Goal: Transaction & Acquisition: Book appointment/travel/reservation

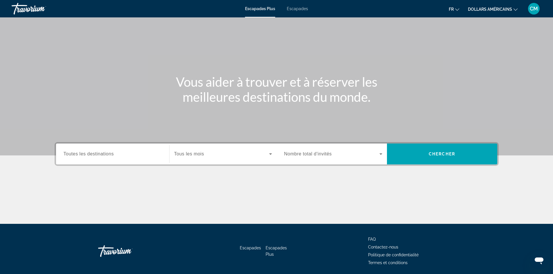
scroll to position [29, 0]
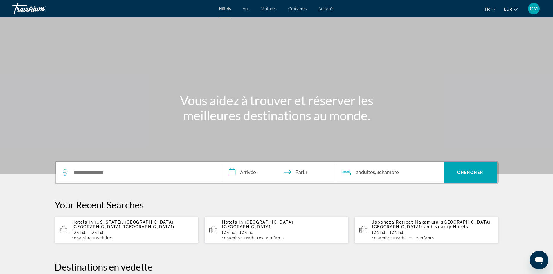
click at [229, 233] on div "Hotels in Maldives, Maldives Sat, 20 Dec - Sat, 27 Dec 1 Chambre pièces 2 Adult…" at bounding box center [283, 230] width 122 height 20
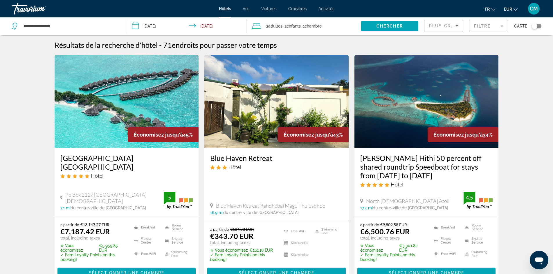
click at [461, 24] on div "Plus grandes économies" at bounding box center [444, 26] width 39 height 12
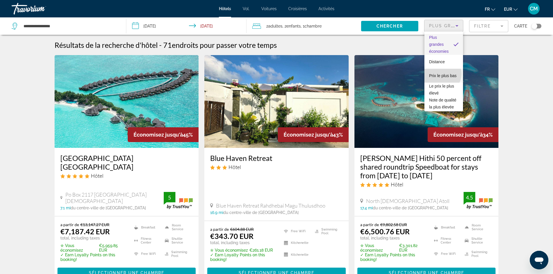
click at [442, 74] on font "Prix ​​le plus bas" at bounding box center [443, 75] width 28 height 5
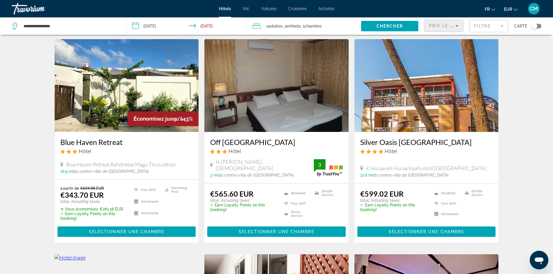
scroll to position [29, 0]
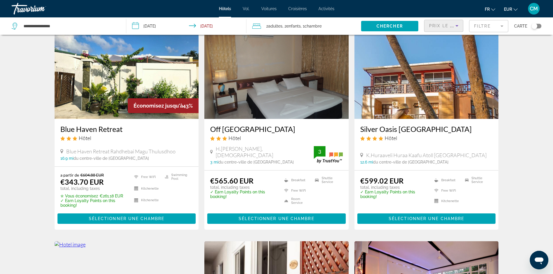
click at [141, 78] on img "Contenu principal" at bounding box center [127, 72] width 144 height 93
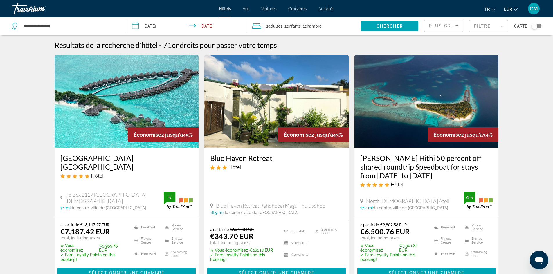
click at [145, 108] on img "Contenu principal" at bounding box center [127, 101] width 144 height 93
click at [454, 23] on icon "Sort by" at bounding box center [457, 25] width 7 height 7
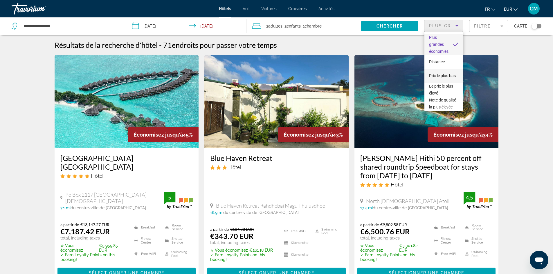
click at [445, 74] on font "Prix ​​le plus bas" at bounding box center [442, 75] width 27 height 5
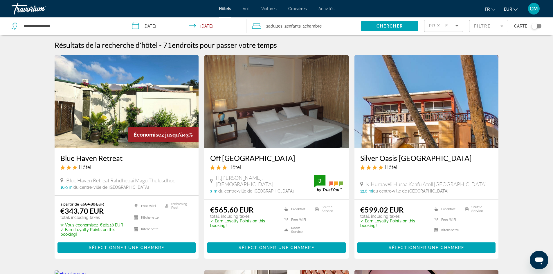
click at [153, 109] on img "Contenu principal" at bounding box center [127, 101] width 144 height 93
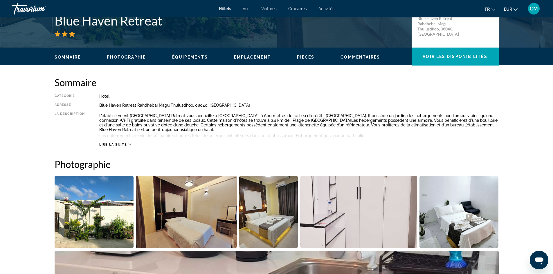
scroll to position [145, 0]
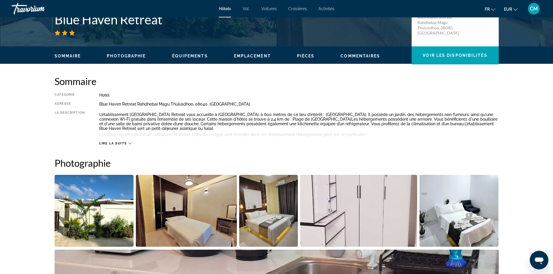
click at [116, 144] on span "Lire la suite" at bounding box center [113, 144] width 28 height 4
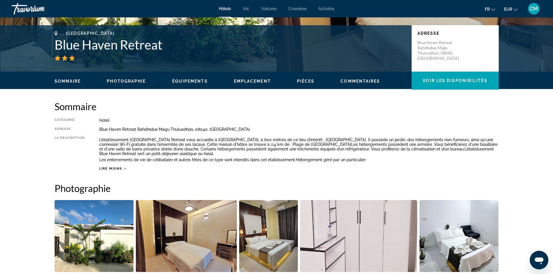
scroll to position [116, 0]
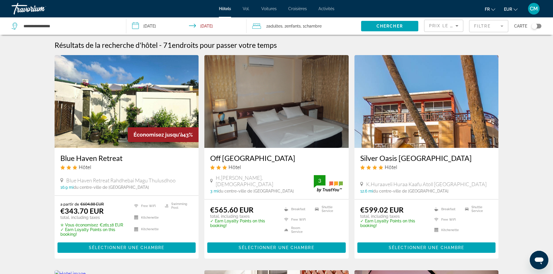
click at [299, 114] on img "Contenu principal" at bounding box center [276, 101] width 144 height 93
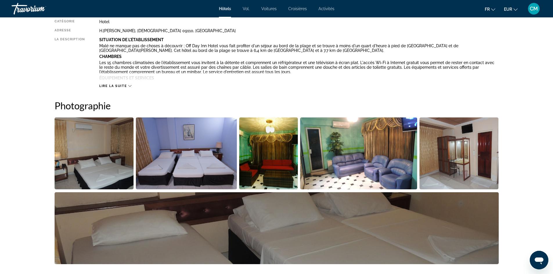
scroll to position [232, 0]
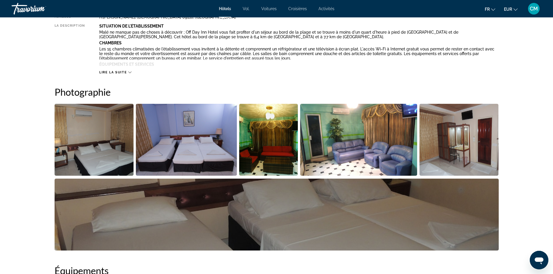
click at [109, 138] on img "Open full-screen image slider" at bounding box center [94, 140] width 79 height 72
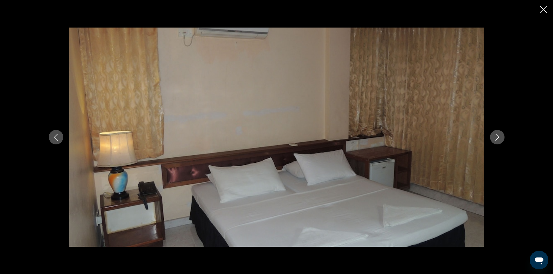
click at [495, 139] on icon "Next image" at bounding box center [497, 137] width 7 height 7
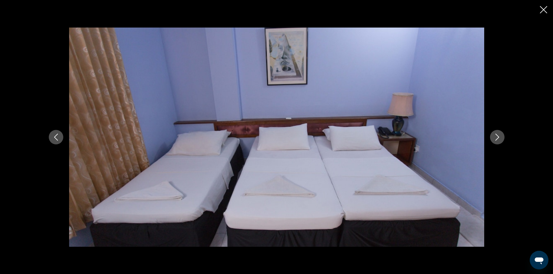
click at [495, 139] on icon "Next image" at bounding box center [497, 137] width 7 height 7
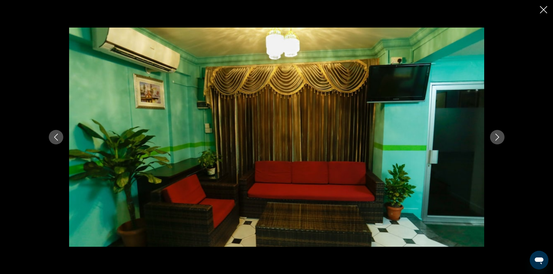
click at [495, 139] on icon "Next image" at bounding box center [497, 137] width 7 height 7
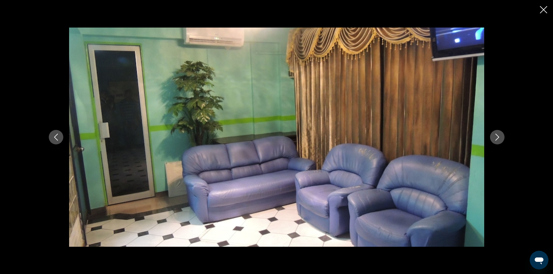
click at [495, 139] on icon "Next image" at bounding box center [497, 137] width 7 height 7
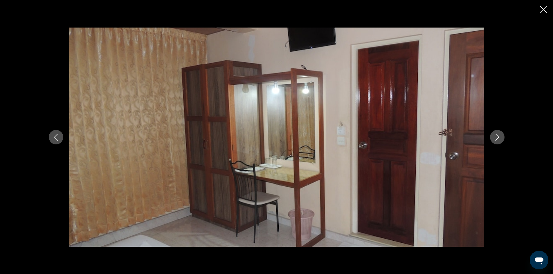
click at [495, 139] on icon "Next image" at bounding box center [497, 137] width 7 height 7
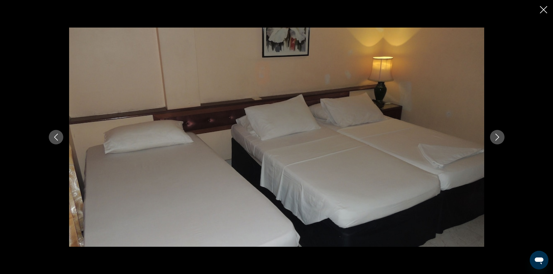
click at [495, 139] on icon "Next image" at bounding box center [497, 137] width 7 height 7
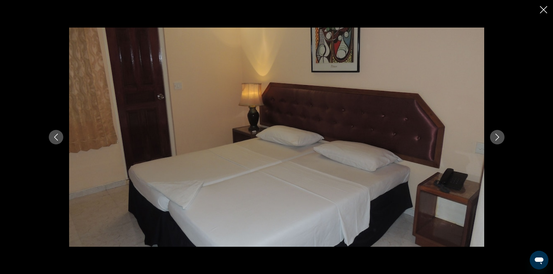
click at [495, 139] on icon "Next image" at bounding box center [497, 137] width 7 height 7
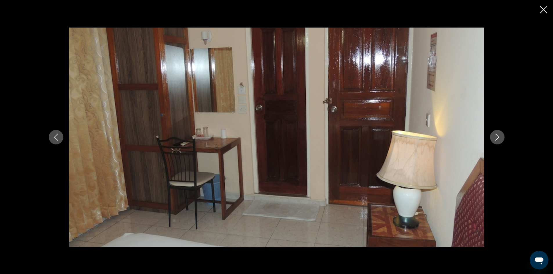
click at [495, 139] on icon "Next image" at bounding box center [497, 137] width 7 height 7
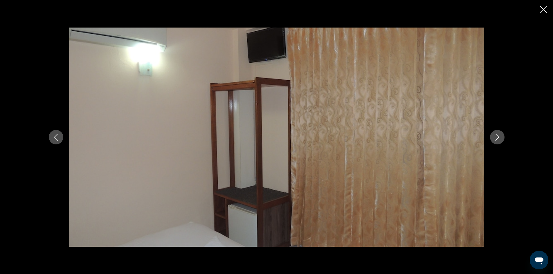
click at [495, 139] on icon "Next image" at bounding box center [497, 137] width 7 height 7
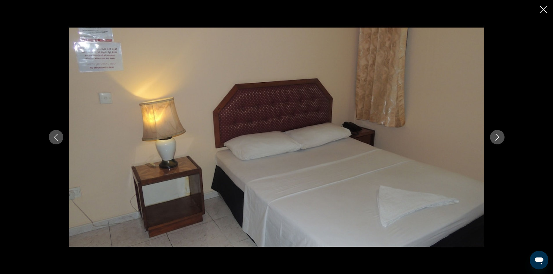
click at [495, 139] on icon "Next image" at bounding box center [497, 137] width 7 height 7
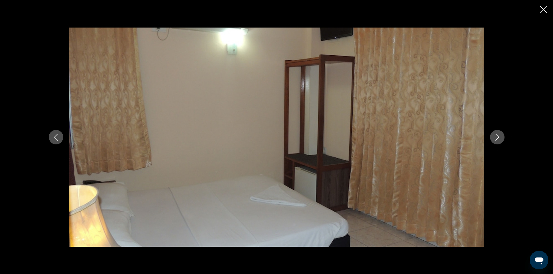
click at [495, 139] on icon "Next image" at bounding box center [497, 137] width 7 height 7
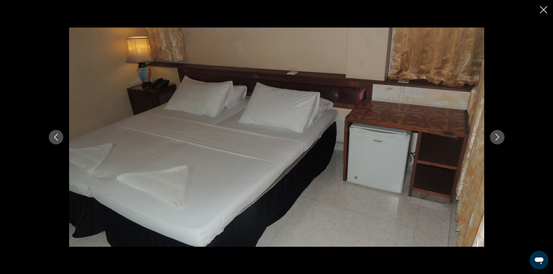
click at [495, 139] on icon "Next image" at bounding box center [497, 137] width 7 height 7
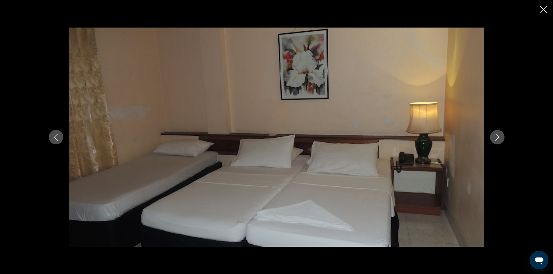
click at [495, 139] on icon "Next image" at bounding box center [497, 137] width 7 height 7
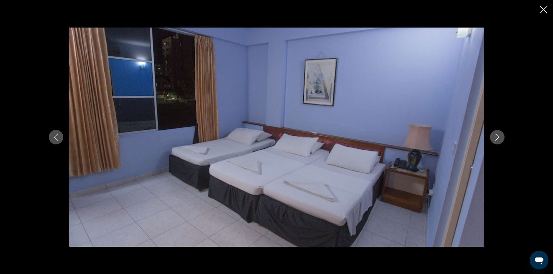
click at [495, 139] on icon "Next image" at bounding box center [497, 137] width 7 height 7
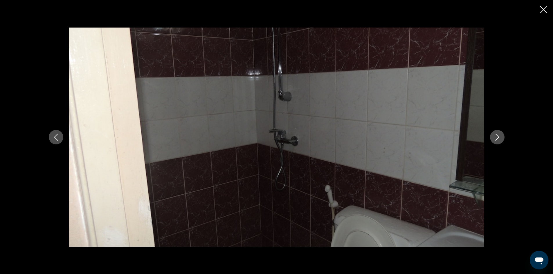
click at [495, 139] on icon "Next image" at bounding box center [497, 137] width 7 height 7
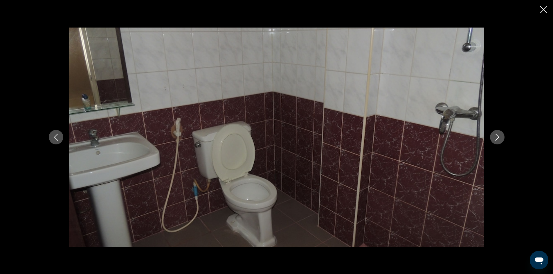
click at [495, 139] on icon "Next image" at bounding box center [497, 137] width 7 height 7
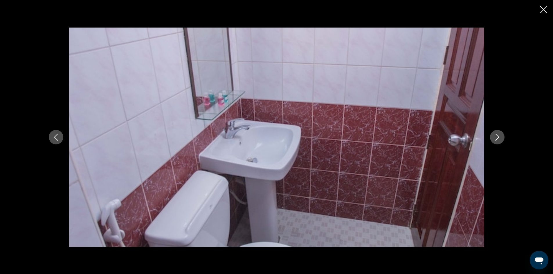
click at [495, 139] on icon "Next image" at bounding box center [497, 137] width 7 height 7
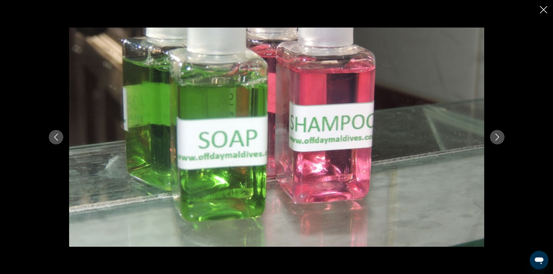
click at [495, 139] on icon "Next image" at bounding box center [497, 137] width 7 height 7
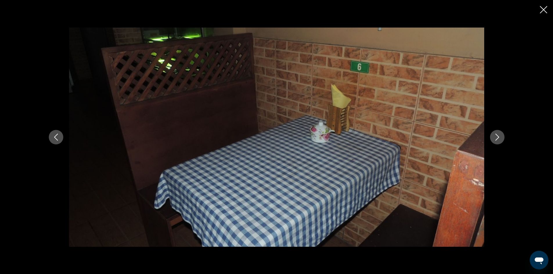
click at [495, 139] on icon "Next image" at bounding box center [497, 137] width 7 height 7
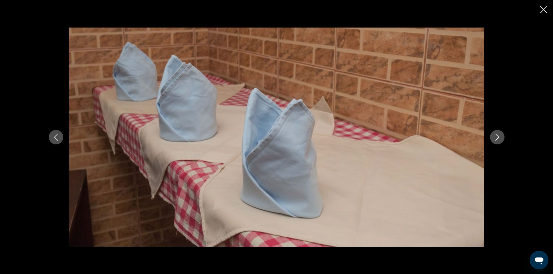
click at [495, 139] on icon "Next image" at bounding box center [497, 137] width 7 height 7
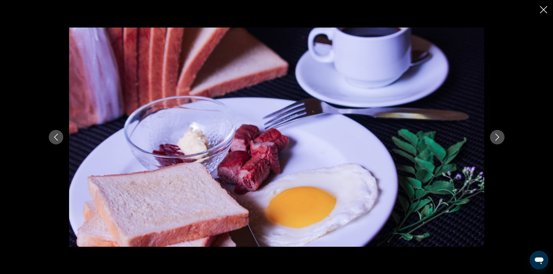
click at [495, 139] on icon "Next image" at bounding box center [497, 137] width 7 height 7
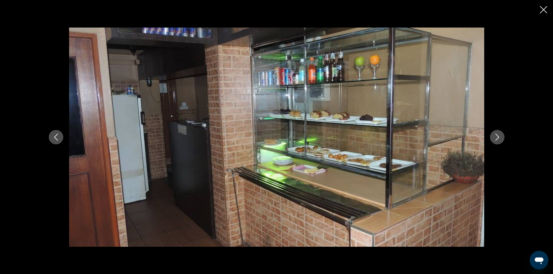
click at [495, 139] on icon "Next image" at bounding box center [497, 137] width 7 height 7
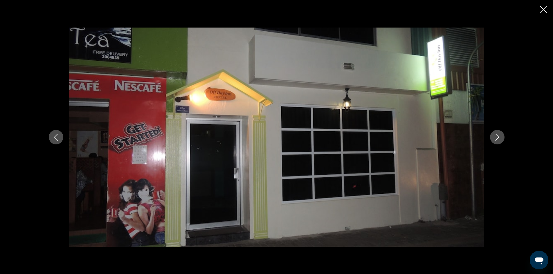
click at [495, 139] on icon "Next image" at bounding box center [497, 137] width 7 height 7
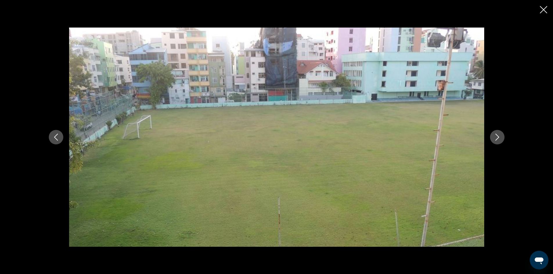
click at [495, 139] on icon "Next image" at bounding box center [497, 137] width 7 height 7
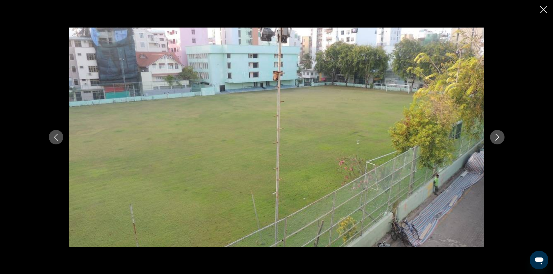
click at [495, 139] on icon "Next image" at bounding box center [497, 137] width 7 height 7
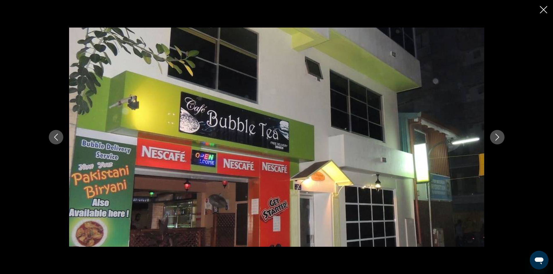
click at [495, 139] on icon "Next image" at bounding box center [497, 137] width 7 height 7
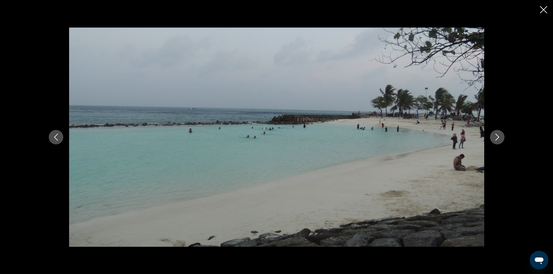
click at [495, 139] on icon "Next image" at bounding box center [497, 137] width 7 height 7
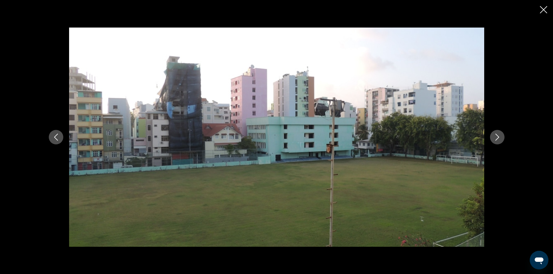
click at [495, 139] on icon "Next image" at bounding box center [497, 137] width 7 height 7
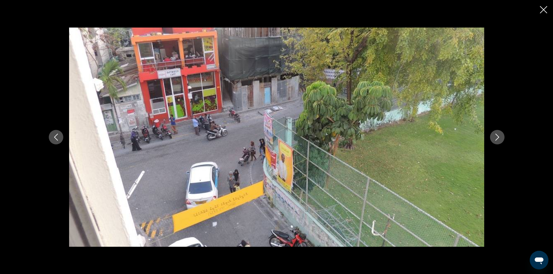
click at [495, 139] on icon "Next image" at bounding box center [497, 137] width 7 height 7
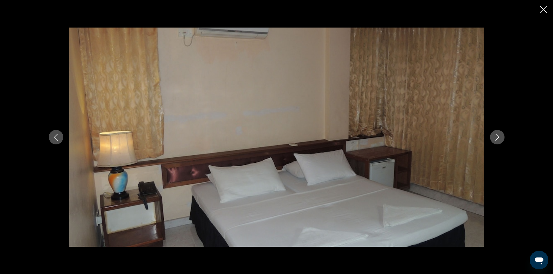
click at [495, 139] on icon "Next image" at bounding box center [497, 137] width 7 height 7
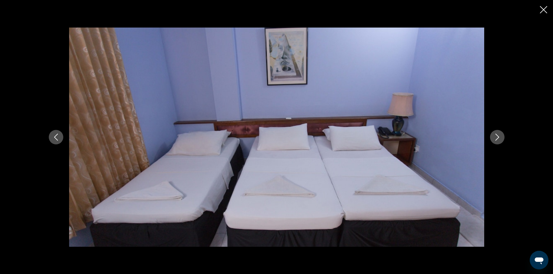
click at [541, 8] on icon "Close slideshow" at bounding box center [543, 9] width 7 height 7
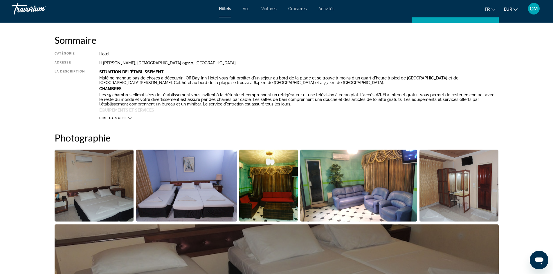
scroll to position [87, 0]
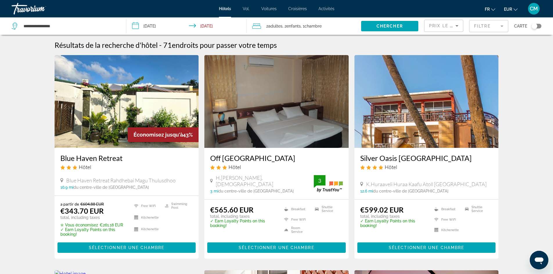
scroll to position [29, 0]
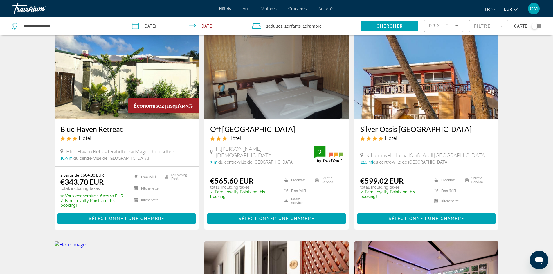
click at [443, 113] on img "Contenu principal" at bounding box center [427, 72] width 144 height 93
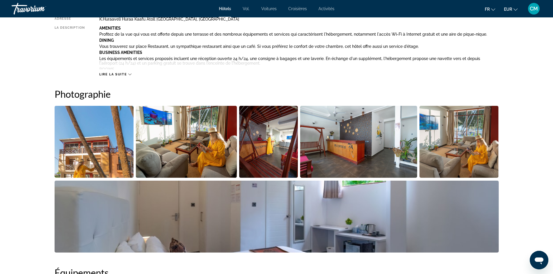
scroll to position [232, 0]
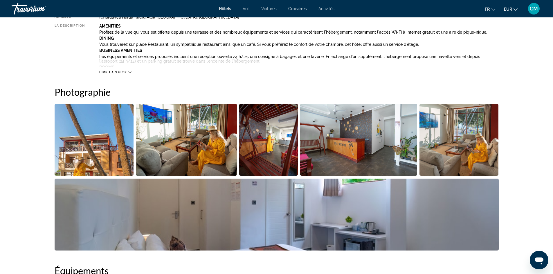
click at [112, 146] on img "Open full-screen image slider" at bounding box center [94, 140] width 79 height 72
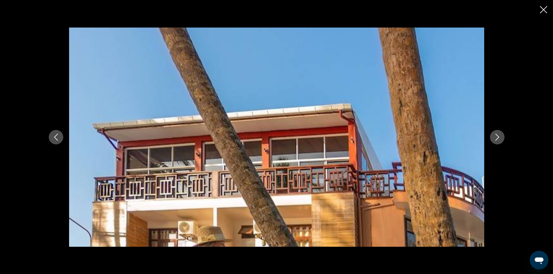
click at [496, 138] on icon "Next image" at bounding box center [497, 137] width 7 height 7
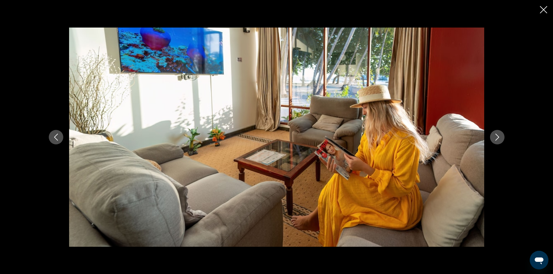
click at [496, 138] on icon "Next image" at bounding box center [497, 137] width 7 height 7
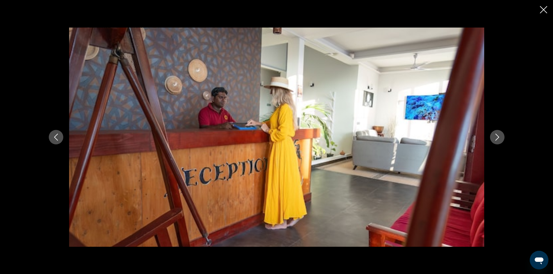
click at [496, 138] on icon "Next image" at bounding box center [497, 137] width 7 height 7
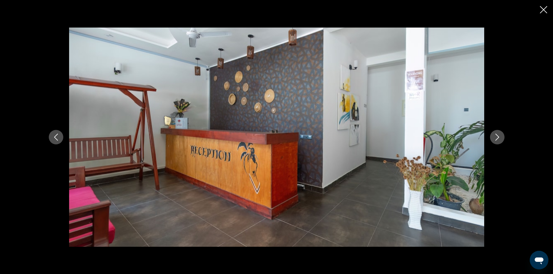
click at [496, 138] on icon "Next image" at bounding box center [497, 137] width 7 height 7
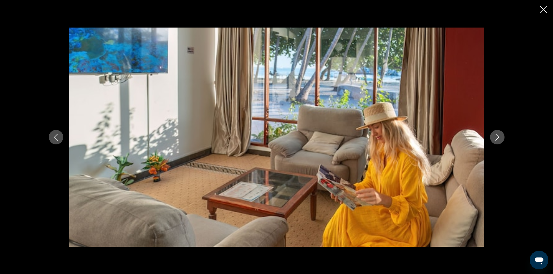
click at [496, 138] on icon "Next image" at bounding box center [497, 137] width 7 height 7
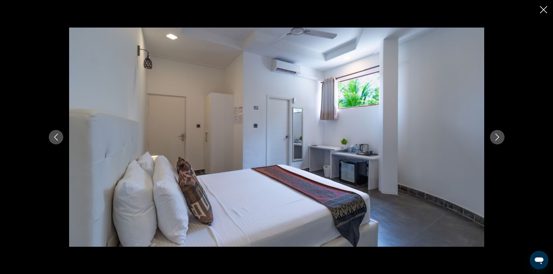
click at [496, 138] on icon "Next image" at bounding box center [497, 137] width 7 height 7
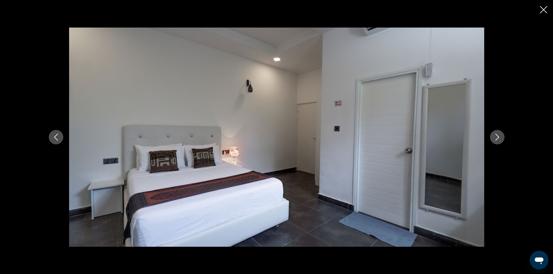
click at [496, 138] on icon "Next image" at bounding box center [497, 137] width 7 height 7
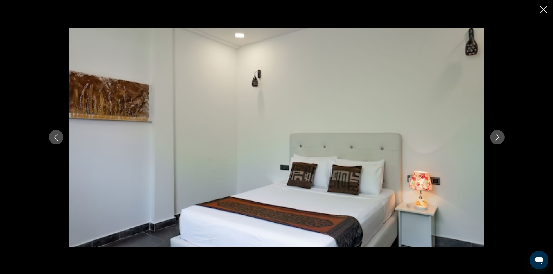
click at [496, 138] on icon "Next image" at bounding box center [497, 137] width 7 height 7
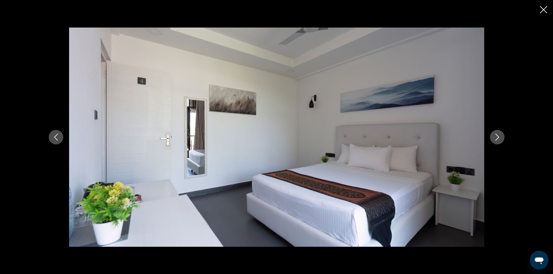
click at [496, 138] on icon "Next image" at bounding box center [497, 137] width 7 height 7
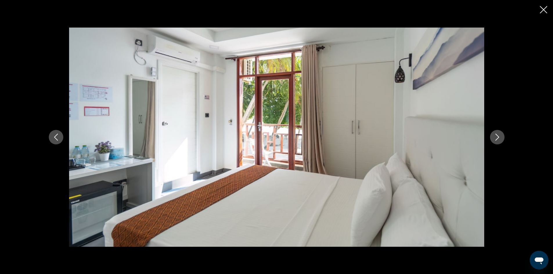
click at [496, 138] on icon "Next image" at bounding box center [497, 137] width 7 height 7
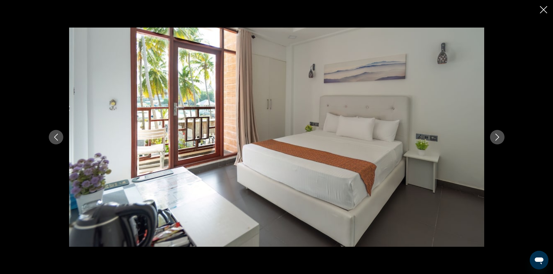
click at [496, 138] on icon "Next image" at bounding box center [497, 137] width 7 height 7
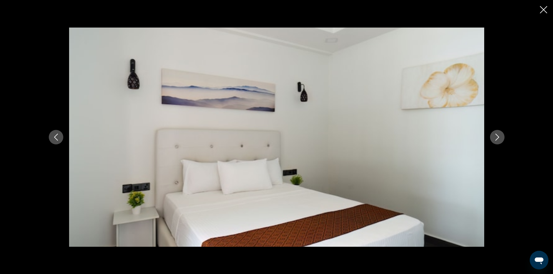
click at [496, 138] on icon "Next image" at bounding box center [497, 137] width 7 height 7
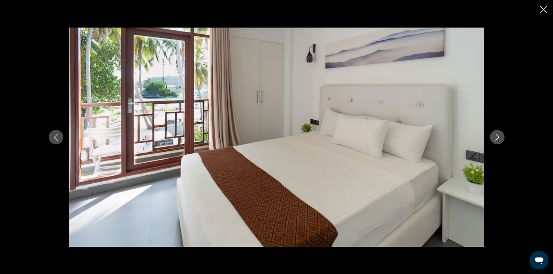
click at [496, 138] on icon "Next image" at bounding box center [497, 137] width 7 height 7
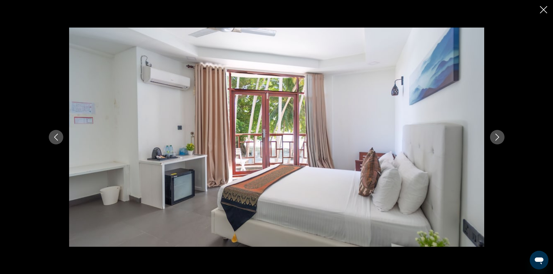
click at [496, 138] on icon "Next image" at bounding box center [497, 137] width 7 height 7
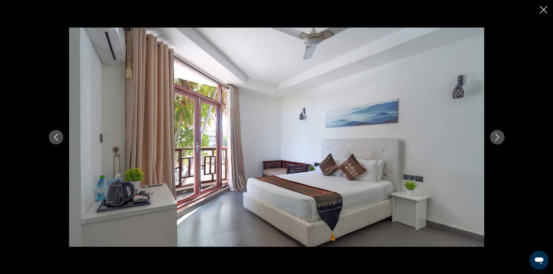
click at [496, 138] on icon "Next image" at bounding box center [497, 137] width 7 height 7
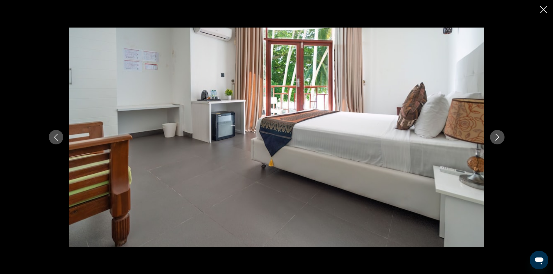
click at [496, 138] on icon "Next image" at bounding box center [497, 137] width 7 height 7
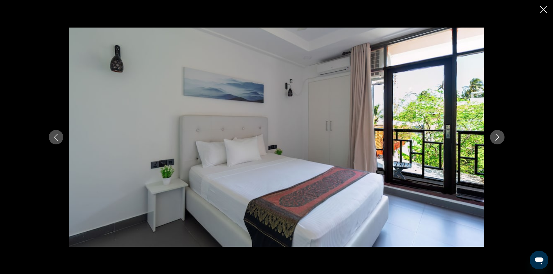
click at [496, 138] on icon "Next image" at bounding box center [497, 137] width 7 height 7
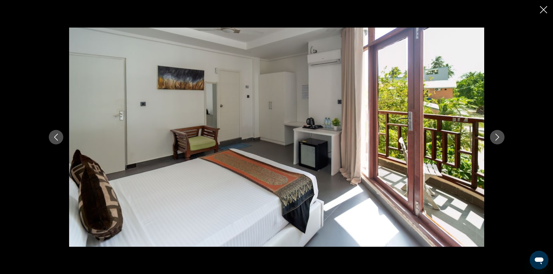
click at [496, 138] on icon "Next image" at bounding box center [497, 137] width 7 height 7
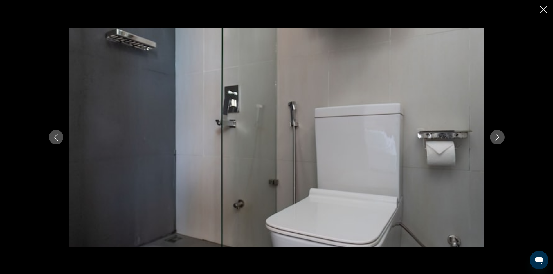
click at [496, 138] on icon "Next image" at bounding box center [497, 137] width 7 height 7
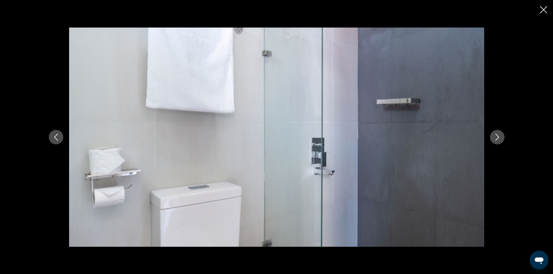
click at [496, 138] on icon "Next image" at bounding box center [497, 137] width 7 height 7
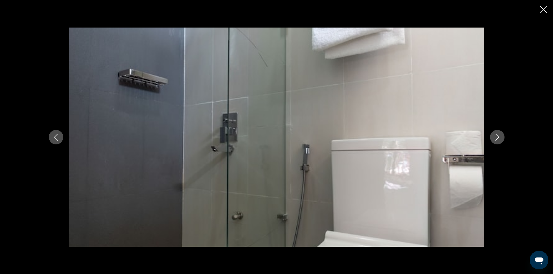
click at [496, 138] on icon "Next image" at bounding box center [497, 137] width 7 height 7
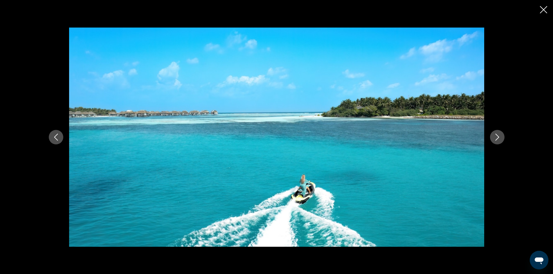
click at [496, 138] on icon "Next image" at bounding box center [497, 137] width 7 height 7
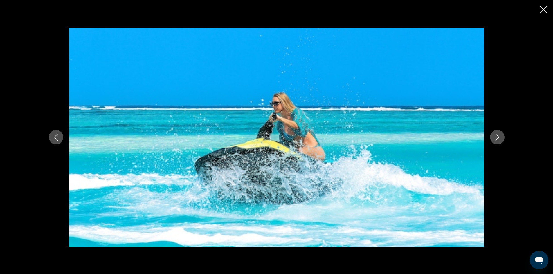
click at [496, 138] on icon "Next image" at bounding box center [497, 137] width 7 height 7
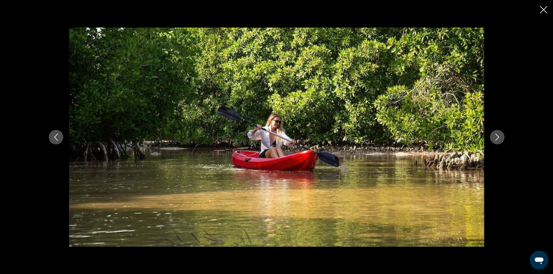
click at [496, 138] on icon "Next image" at bounding box center [497, 137] width 7 height 7
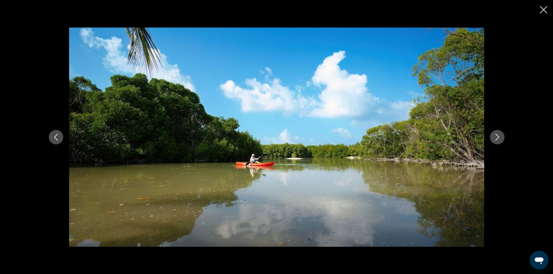
click at [496, 138] on icon "Next image" at bounding box center [497, 137] width 7 height 7
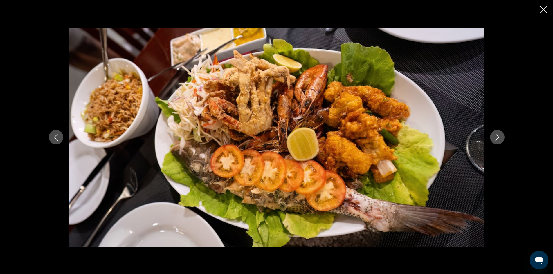
click at [496, 138] on icon "Next image" at bounding box center [497, 137] width 7 height 7
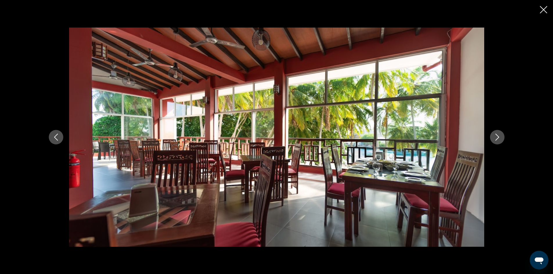
click at [496, 138] on icon "Next image" at bounding box center [497, 137] width 7 height 7
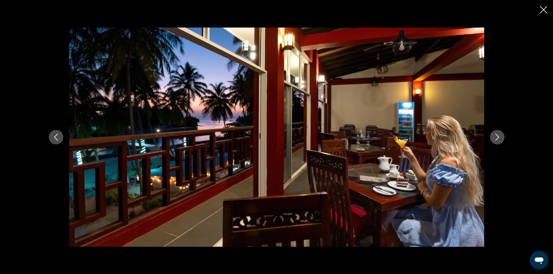
click at [496, 138] on icon "Next image" at bounding box center [497, 137] width 7 height 7
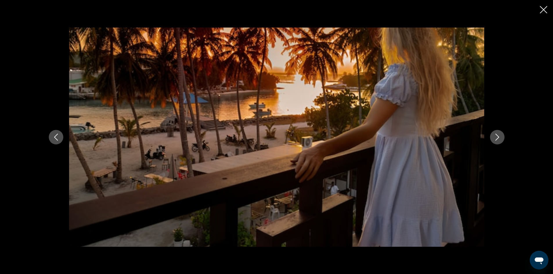
click at [496, 138] on icon "Next image" at bounding box center [497, 137] width 7 height 7
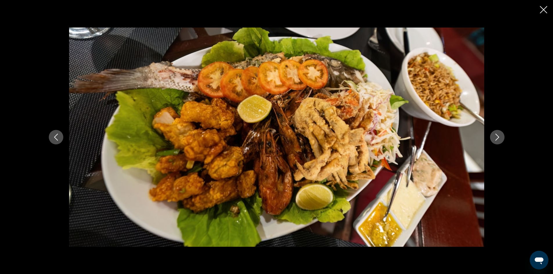
click at [496, 138] on icon "Next image" at bounding box center [497, 137] width 7 height 7
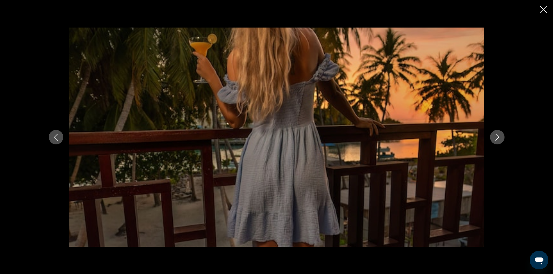
click at [496, 138] on icon "Next image" at bounding box center [497, 137] width 7 height 7
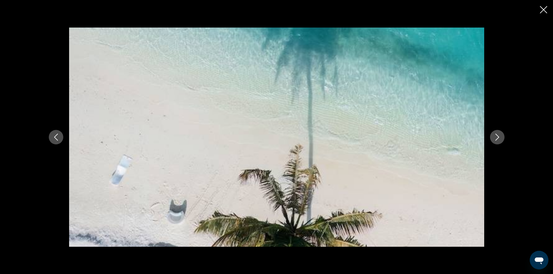
click at [496, 138] on icon "Next image" at bounding box center [497, 137] width 7 height 7
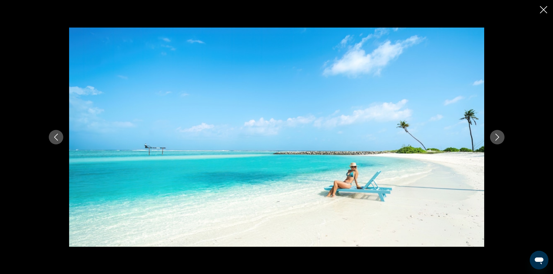
click at [496, 138] on icon "Next image" at bounding box center [497, 137] width 7 height 7
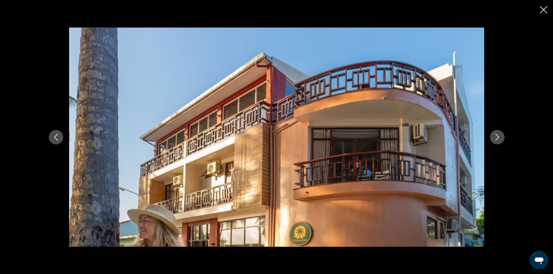
click at [496, 138] on icon "Next image" at bounding box center [497, 137] width 7 height 7
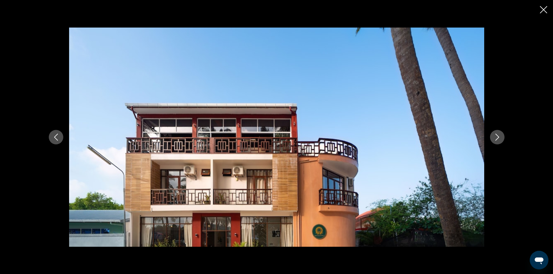
click at [496, 138] on icon "Next image" at bounding box center [497, 137] width 7 height 7
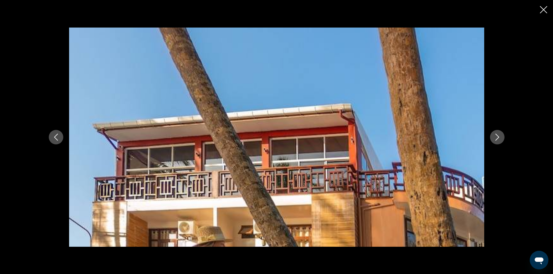
click at [496, 138] on icon "Next image" at bounding box center [497, 137] width 7 height 7
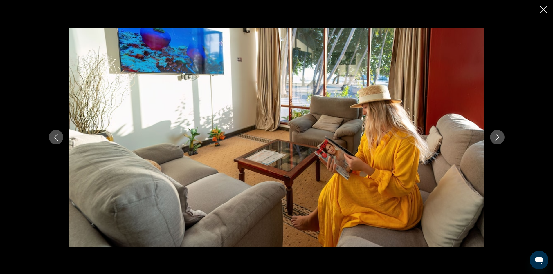
click at [496, 138] on icon "Next image" at bounding box center [497, 137] width 7 height 7
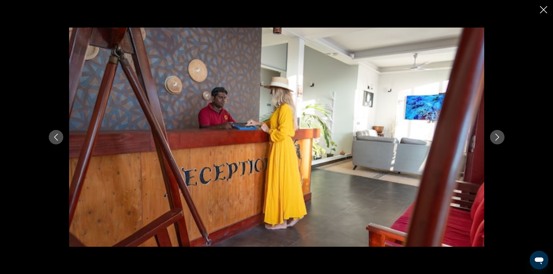
click at [544, 8] on icon "Close slideshow" at bounding box center [543, 9] width 7 height 7
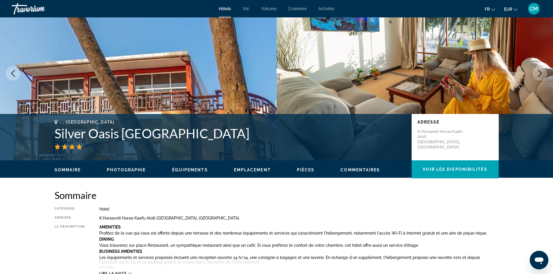
scroll to position [0, 0]
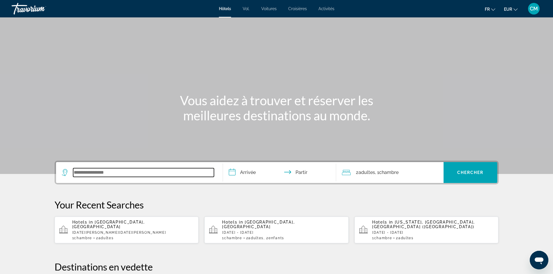
click at [98, 170] on input "Widget de recherche" at bounding box center [143, 172] width 141 height 9
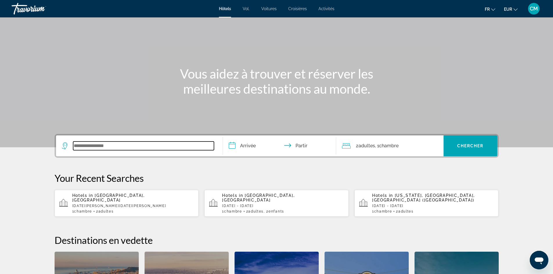
scroll to position [26, 0]
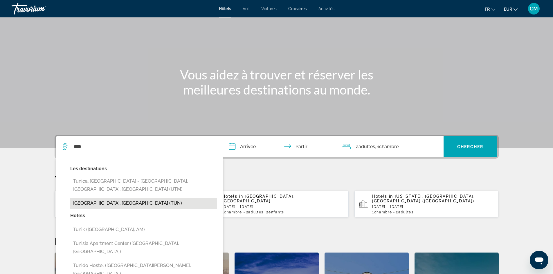
click at [125, 198] on button "Tunis, Tunisia (TUN)" at bounding box center [143, 203] width 147 height 11
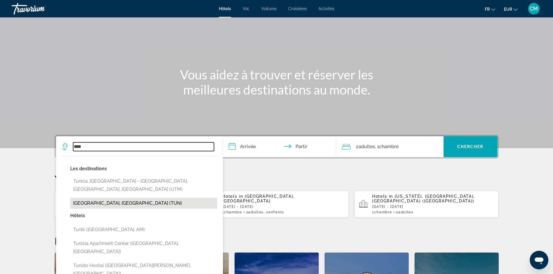
type input "**********"
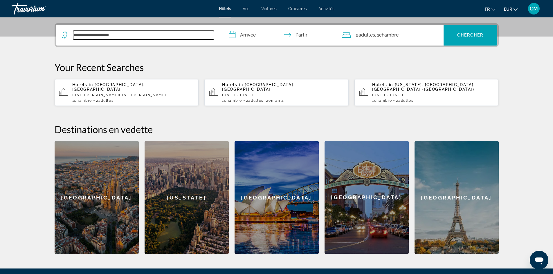
scroll to position [142, 0]
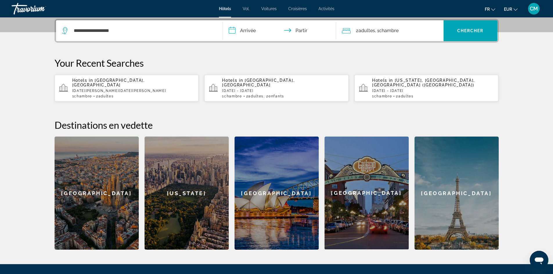
click at [247, 30] on input "**********" at bounding box center [281, 31] width 116 height 23
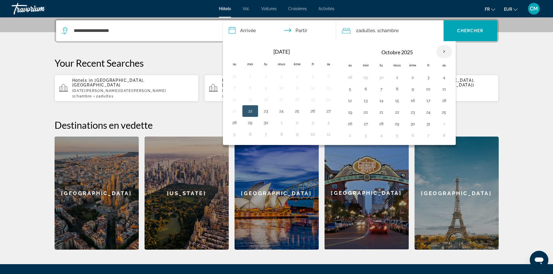
click at [443, 51] on th "Mois prochain" at bounding box center [445, 51] width 16 height 13
click at [233, 111] on button "21" at bounding box center [234, 112] width 9 height 8
click at [332, 112] on button "27" at bounding box center [328, 112] width 9 height 8
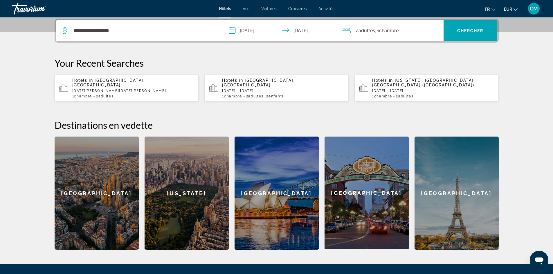
click at [261, 30] on input "**********" at bounding box center [281, 31] width 116 height 23
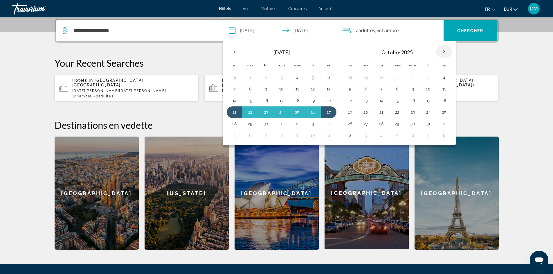
click at [446, 53] on th "Mois prochain" at bounding box center [445, 51] width 16 height 13
click at [247, 30] on input "**********" at bounding box center [281, 31] width 116 height 23
click at [235, 112] on button "21" at bounding box center [234, 112] width 9 height 8
click at [330, 112] on button "27" at bounding box center [328, 112] width 9 height 8
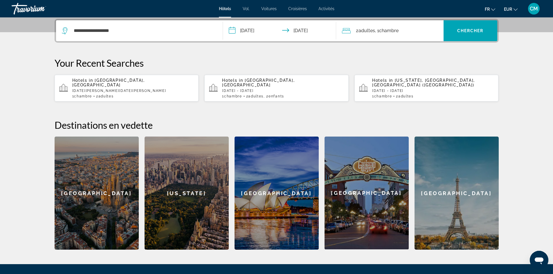
click at [246, 30] on input "**********" at bounding box center [281, 31] width 116 height 23
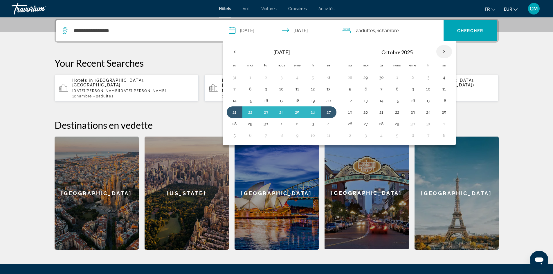
click at [443, 53] on th "Mois prochain" at bounding box center [445, 51] width 16 height 13
click at [234, 112] on button "21" at bounding box center [234, 112] width 9 height 8
click at [325, 114] on button "27" at bounding box center [328, 112] width 9 height 8
type input "**********"
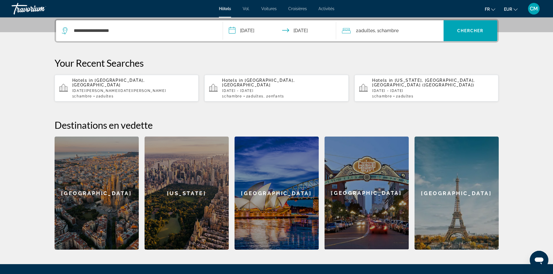
click at [396, 31] on font "Chambre" at bounding box center [388, 31] width 19 height 6
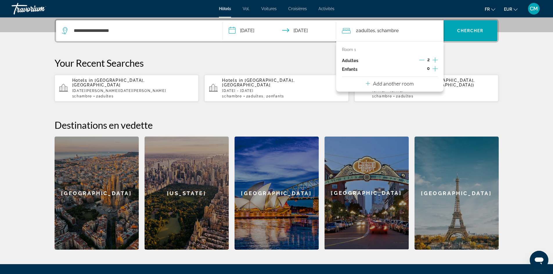
click at [434, 69] on icon "Increment children" at bounding box center [435, 68] width 5 height 7
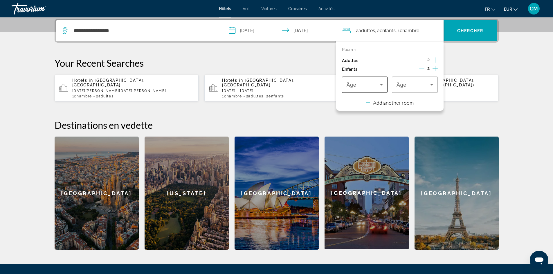
click at [379, 86] on icon "Travelers: 2 adults, 2 children" at bounding box center [381, 84] width 7 height 7
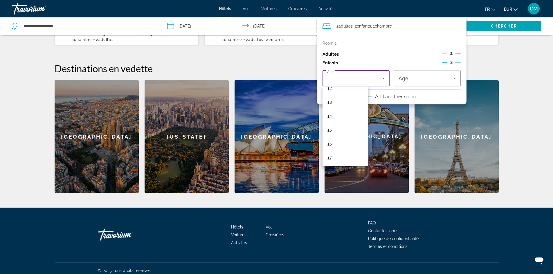
scroll to position [176, 0]
click at [359, 139] on mat-option "16" at bounding box center [346, 143] width 46 height 14
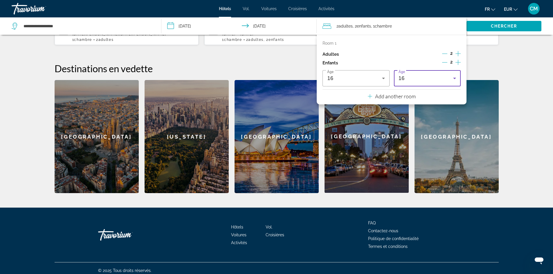
click at [413, 78] on div "16" at bounding box center [426, 78] width 55 height 7
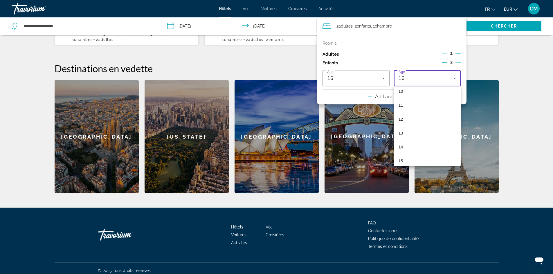
scroll to position [89, 0]
click at [407, 145] on mat-option "10" at bounding box center [427, 147] width 67 height 14
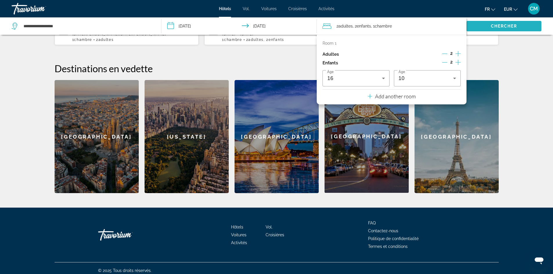
click at [507, 25] on font "Chercher" at bounding box center [504, 26] width 26 height 5
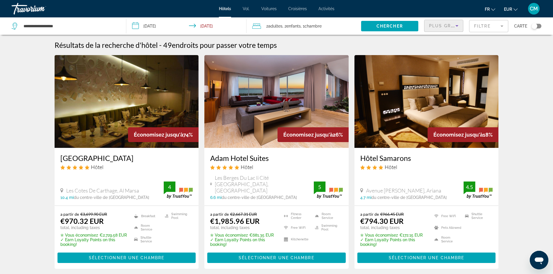
click at [450, 26] on span "Plus grandes économies" at bounding box center [463, 26] width 69 height 5
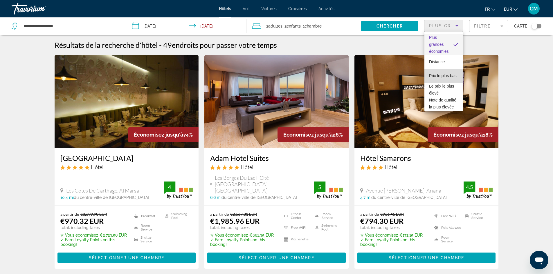
click at [449, 73] on font "Prix ​​le plus bas" at bounding box center [443, 75] width 28 height 5
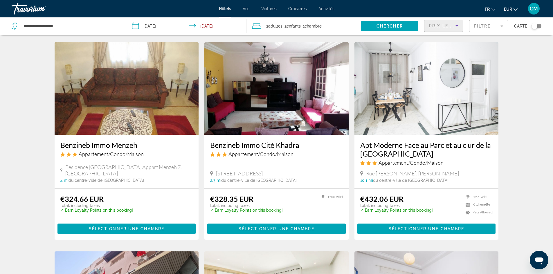
scroll to position [232, 0]
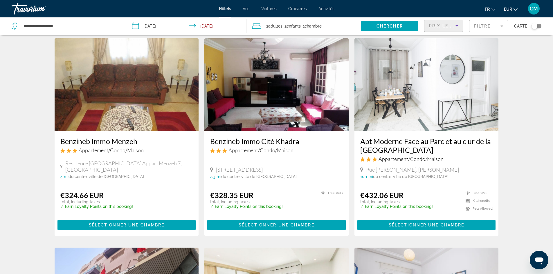
click at [429, 114] on img "Contenu principal" at bounding box center [427, 84] width 144 height 93
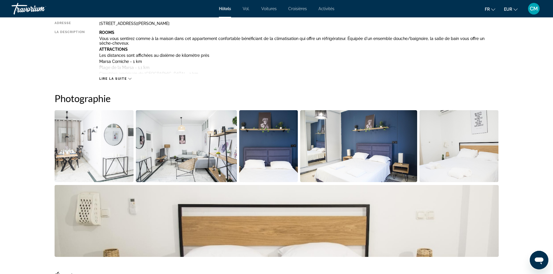
scroll to position [232, 0]
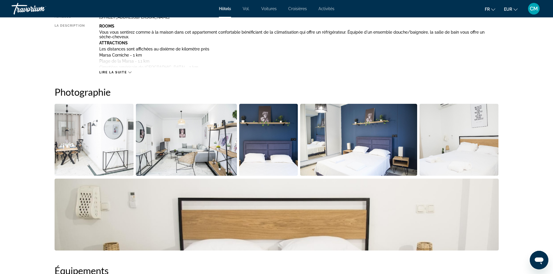
click at [128, 73] on div "Lire la suite" at bounding box center [115, 73] width 32 height 4
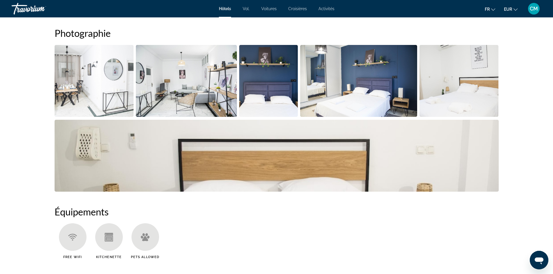
scroll to position [407, 0]
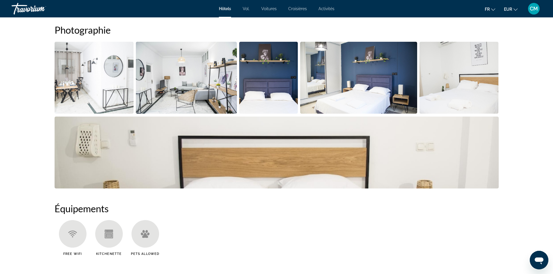
click at [117, 85] on img "Open full-screen image slider" at bounding box center [94, 78] width 79 height 72
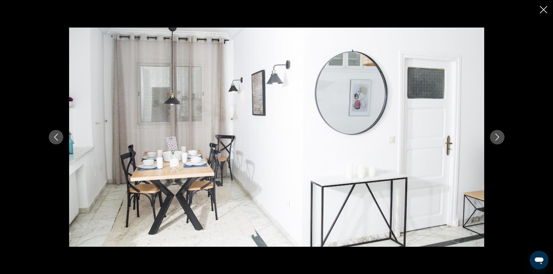
click at [497, 136] on icon "Next image" at bounding box center [497, 137] width 4 height 7
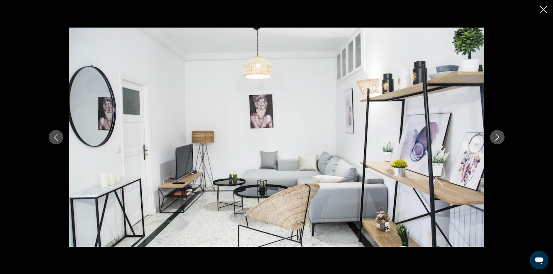
click at [497, 136] on icon "Next image" at bounding box center [497, 137] width 4 height 7
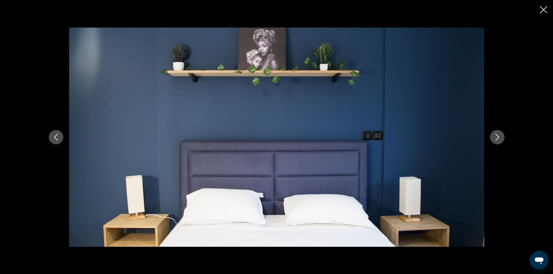
click at [497, 136] on icon "Next image" at bounding box center [497, 137] width 4 height 7
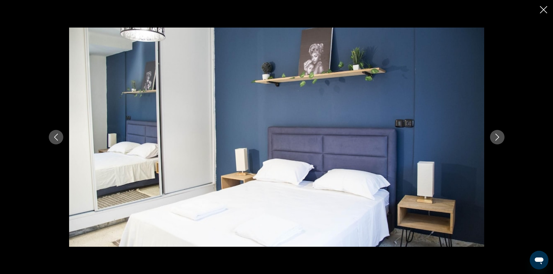
click at [497, 136] on icon "Next image" at bounding box center [497, 137] width 4 height 7
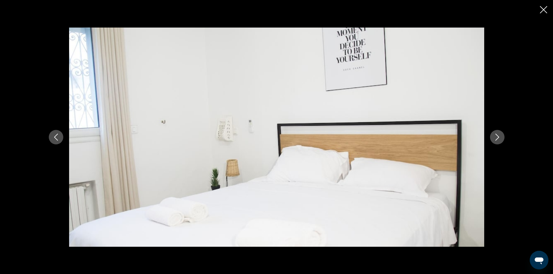
click at [497, 136] on icon "Next image" at bounding box center [497, 137] width 4 height 7
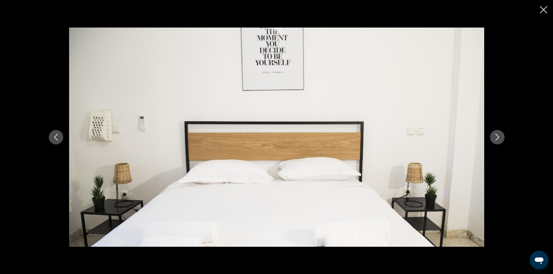
click at [497, 136] on icon "Next image" at bounding box center [497, 137] width 4 height 7
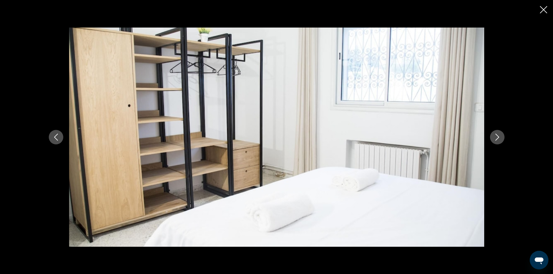
click at [544, 10] on icon "Close slideshow" at bounding box center [543, 9] width 7 height 7
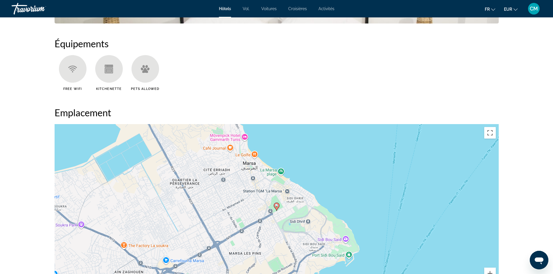
scroll to position [465, 0]
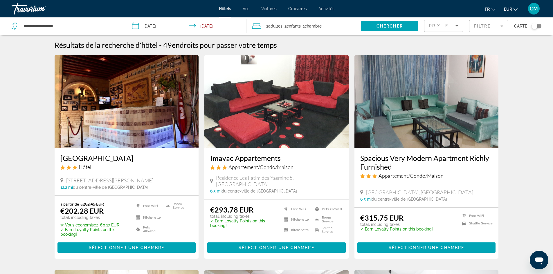
click at [484, 26] on mat-form-field "Filtre" at bounding box center [488, 26] width 39 height 12
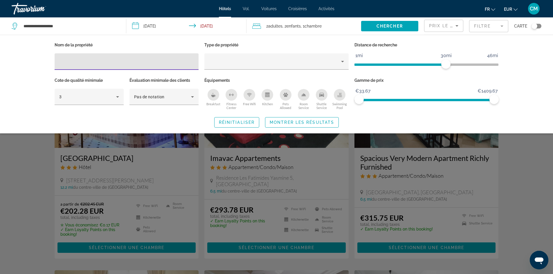
click at [342, 95] on icon "Swimming Pool" at bounding box center [339, 95] width 5 height 5
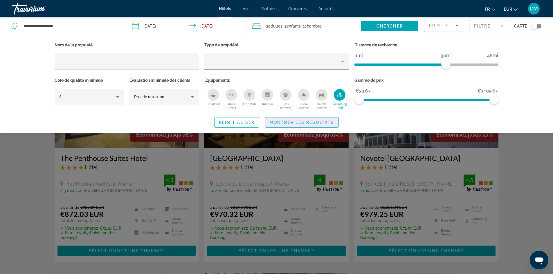
click at [333, 121] on span "Montrer les résultats" at bounding box center [302, 122] width 64 height 5
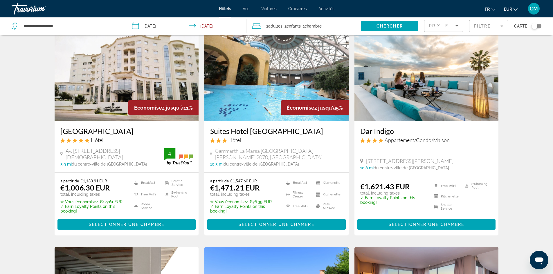
scroll to position [204, 0]
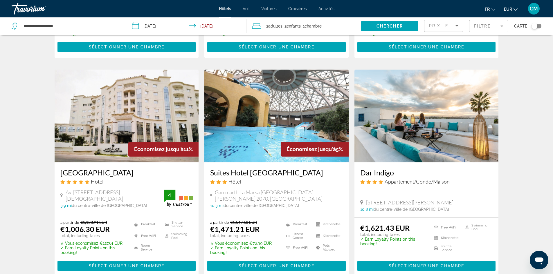
click at [388, 127] on img "Contenu principal" at bounding box center [427, 116] width 144 height 93
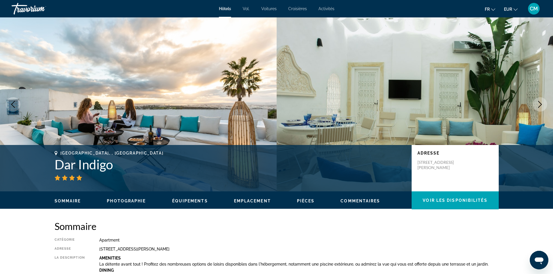
click at [128, 84] on img "Contenu principal" at bounding box center [138, 104] width 277 height 174
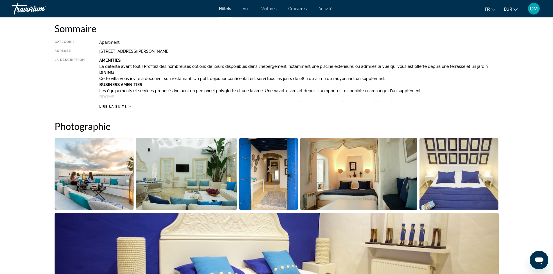
scroll to position [203, 0]
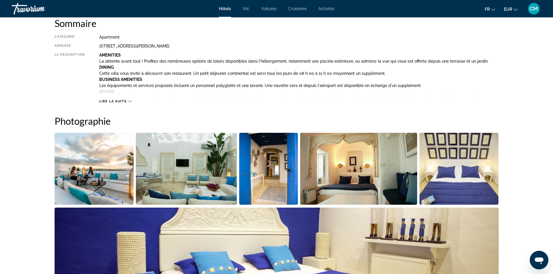
click at [68, 160] on img "Open full-screen image slider" at bounding box center [94, 169] width 79 height 72
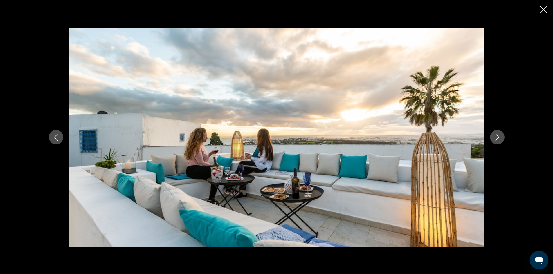
click at [502, 137] on button "Next image" at bounding box center [497, 137] width 15 height 15
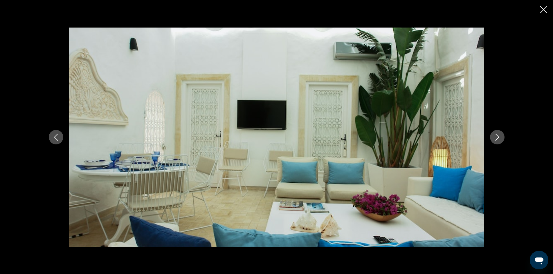
click at [502, 137] on button "Next image" at bounding box center [497, 137] width 15 height 15
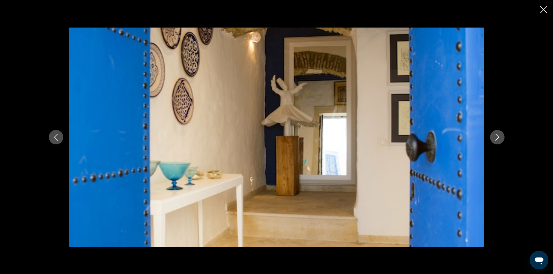
click at [502, 137] on button "Next image" at bounding box center [497, 137] width 15 height 15
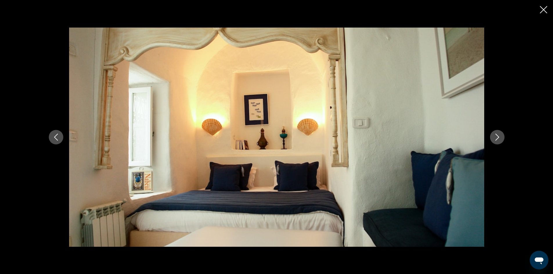
click at [502, 137] on button "Next image" at bounding box center [497, 137] width 15 height 15
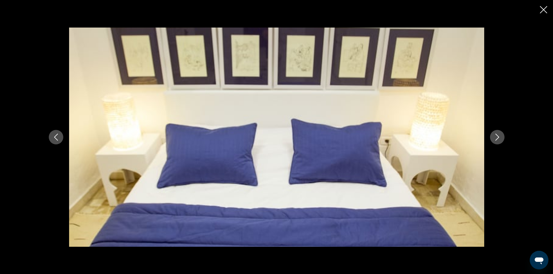
click at [502, 137] on button "Next image" at bounding box center [497, 137] width 15 height 15
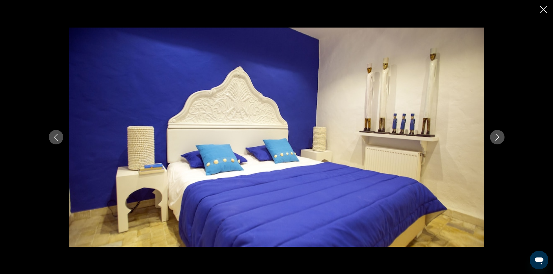
click at [502, 137] on button "Next image" at bounding box center [497, 137] width 15 height 15
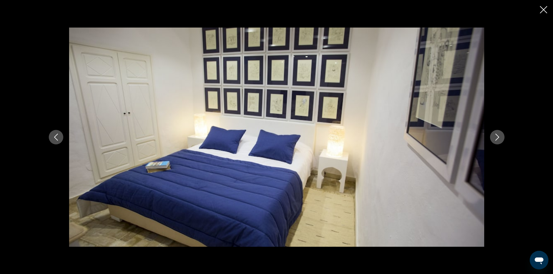
click at [502, 137] on button "Next image" at bounding box center [497, 137] width 15 height 15
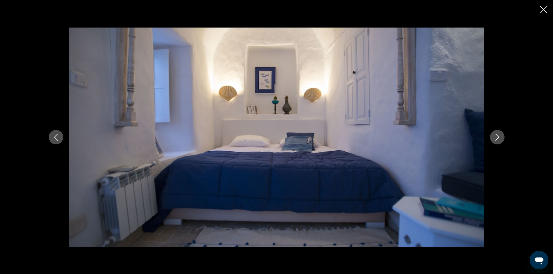
click at [502, 137] on button "Next image" at bounding box center [497, 137] width 15 height 15
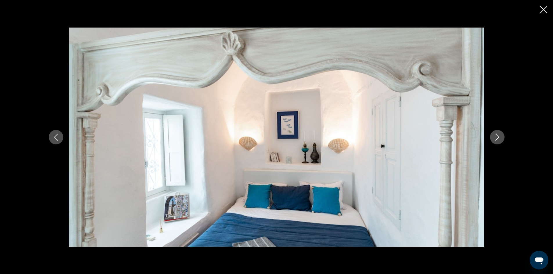
click at [502, 137] on button "Next image" at bounding box center [497, 137] width 15 height 15
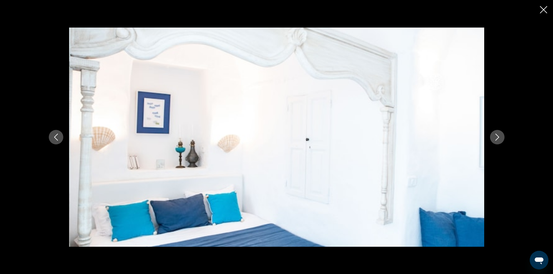
click at [502, 137] on button "Next image" at bounding box center [497, 137] width 15 height 15
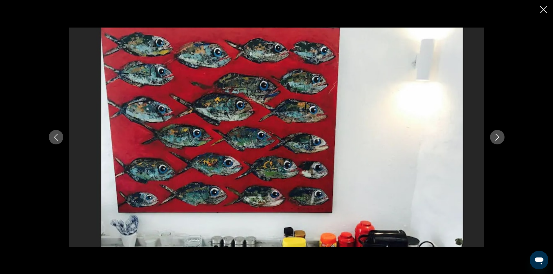
click at [502, 137] on button "Next image" at bounding box center [497, 137] width 15 height 15
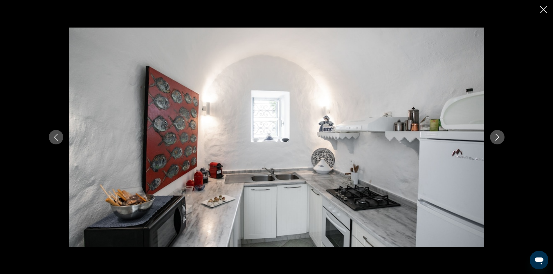
click at [547, 7] on icon "Close slideshow" at bounding box center [543, 9] width 7 height 7
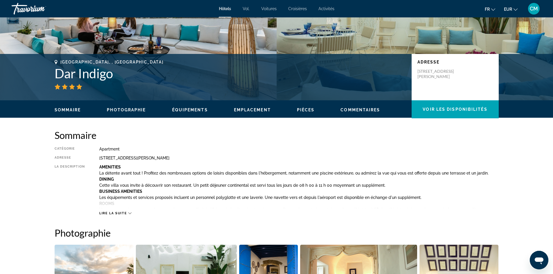
scroll to position [0, 0]
